Goal: Task Accomplishment & Management: Manage account settings

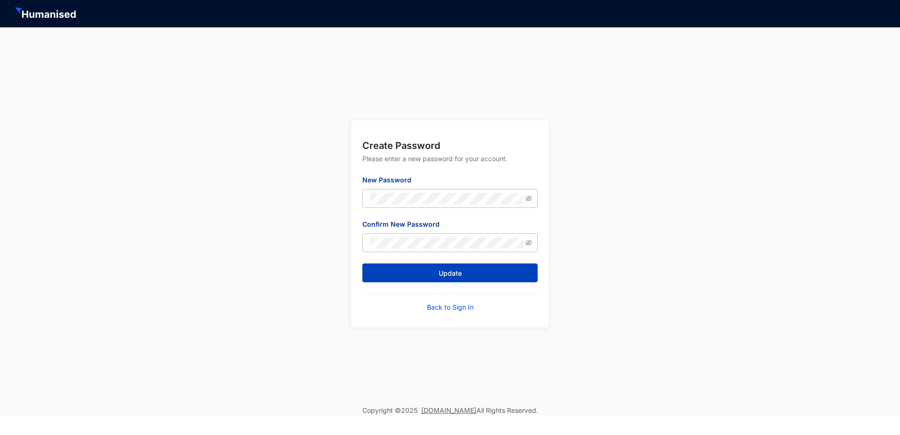
click at [460, 273] on span "Update" at bounding box center [450, 273] width 23 height 9
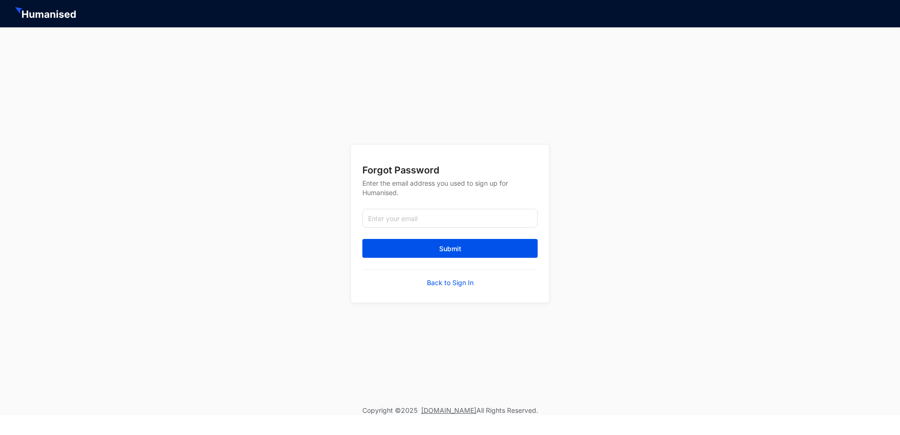
click at [42, 9] on img at bounding box center [46, 13] width 63 height 13
